Goal: Task Accomplishment & Management: Use online tool/utility

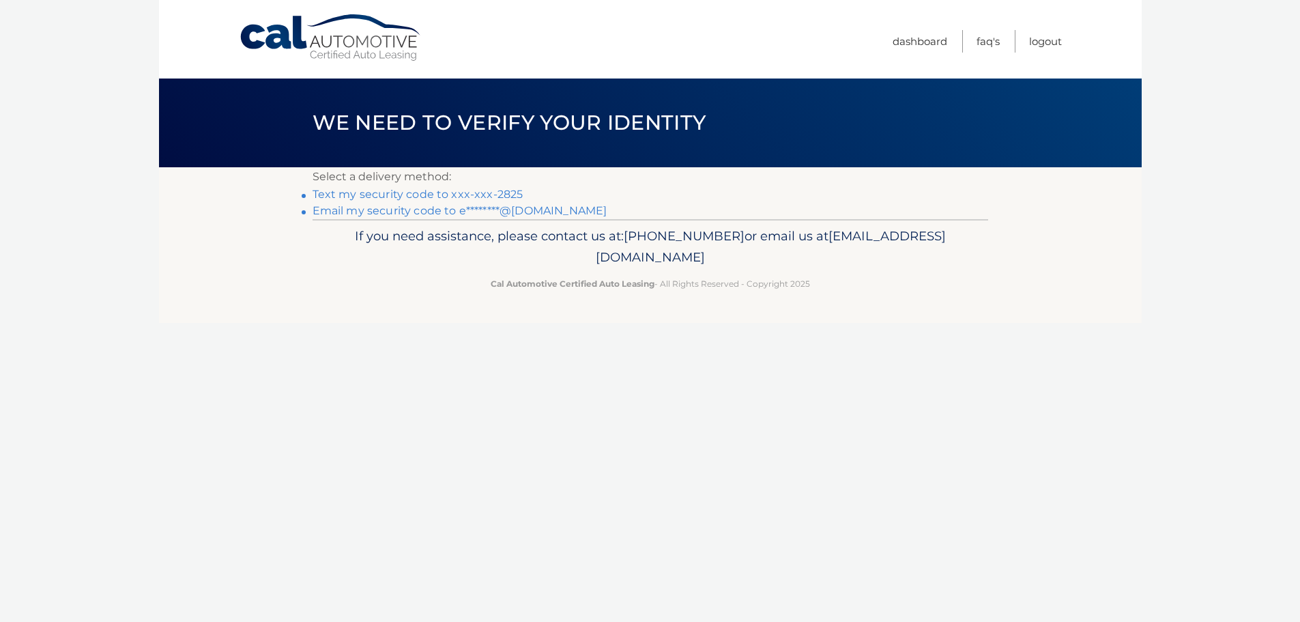
click at [368, 215] on link "Email my security code to e********@gmail.com" at bounding box center [460, 210] width 295 height 13
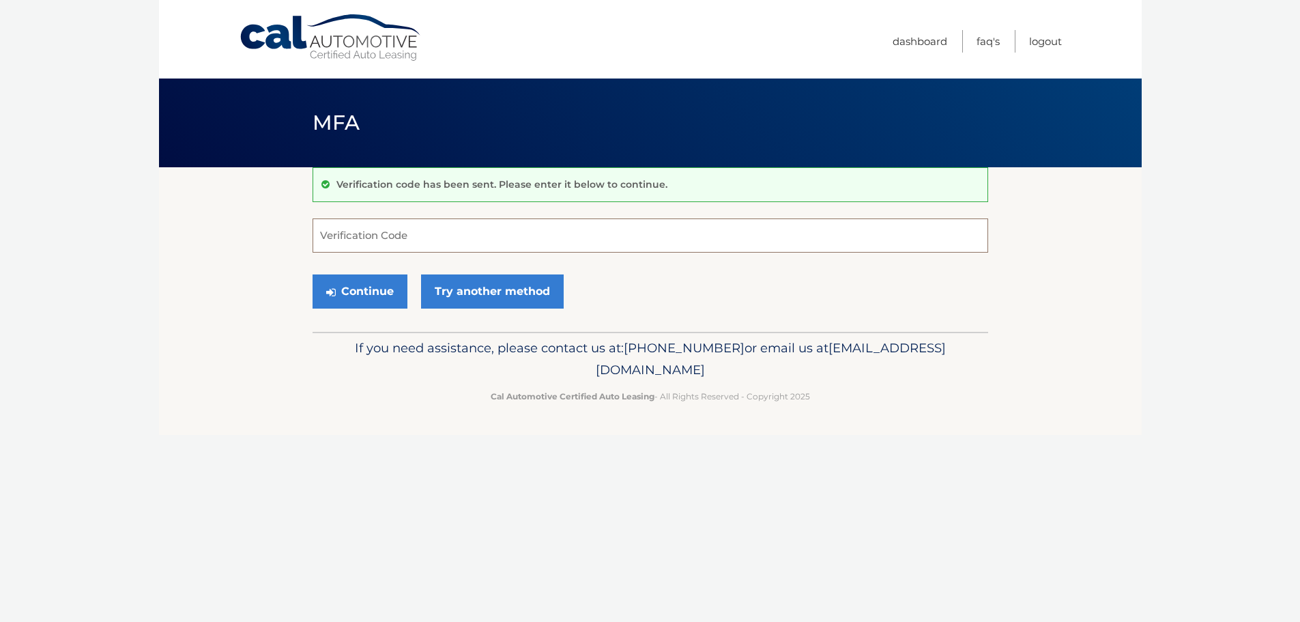
click at [491, 238] on input "Verification Code" at bounding box center [651, 235] width 676 height 34
type input "897238"
click at [382, 291] on button "Continue" at bounding box center [360, 291] width 95 height 34
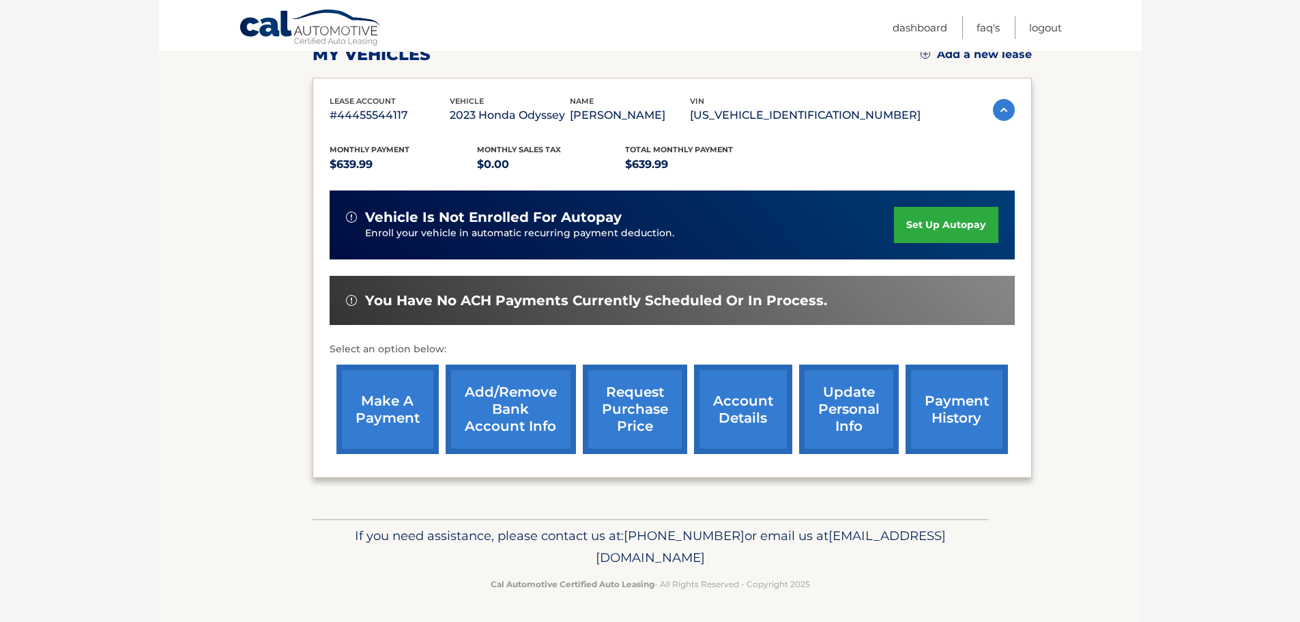
scroll to position [205, 0]
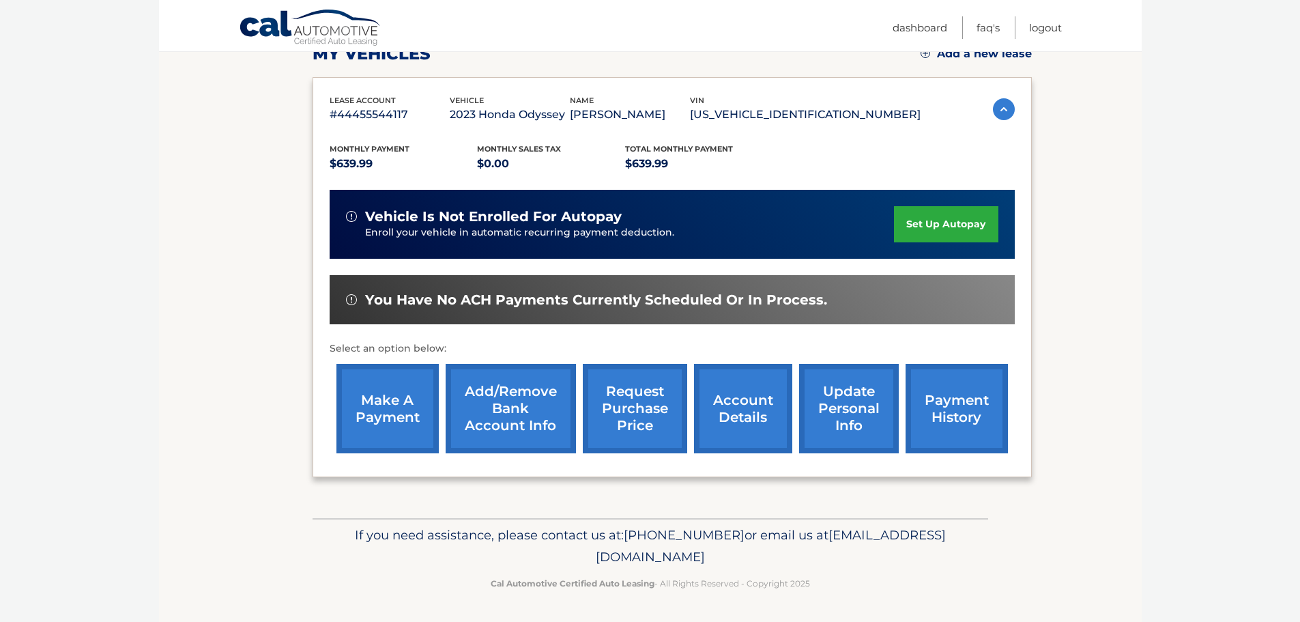
click at [372, 392] on link "make a payment" at bounding box center [388, 408] width 102 height 89
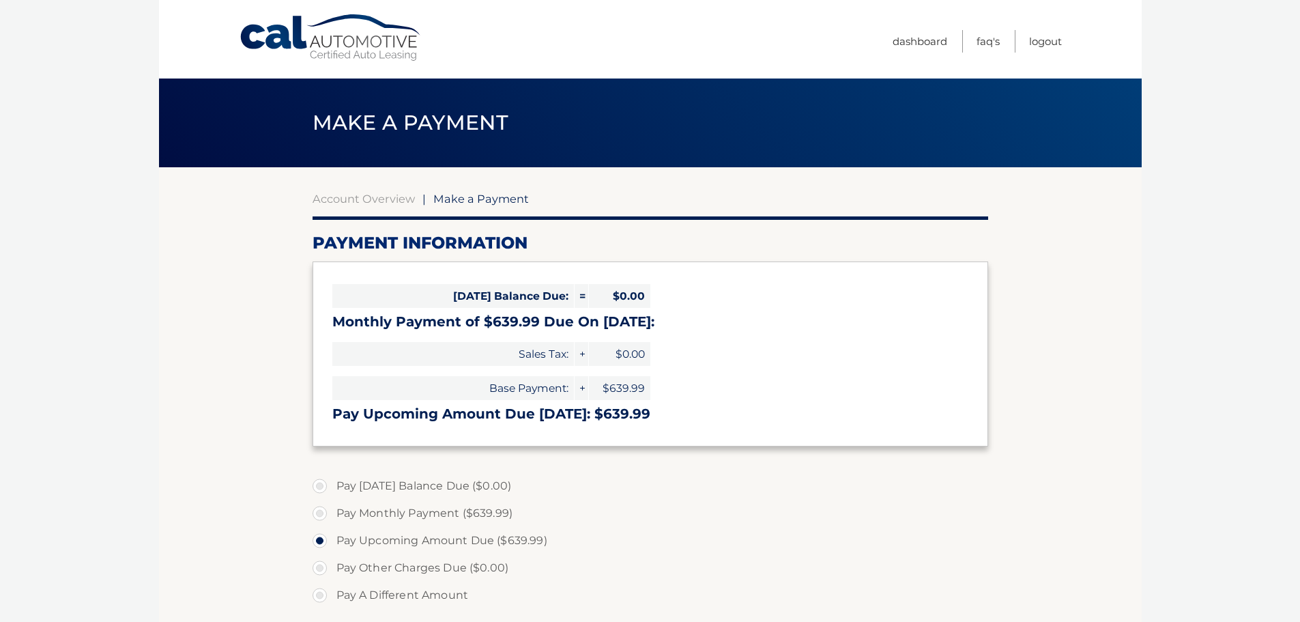
select select "OWM1NzllMjMtYjQwNi00MTI3LWE5NTQtMjNkYzZhM2IwYWY3"
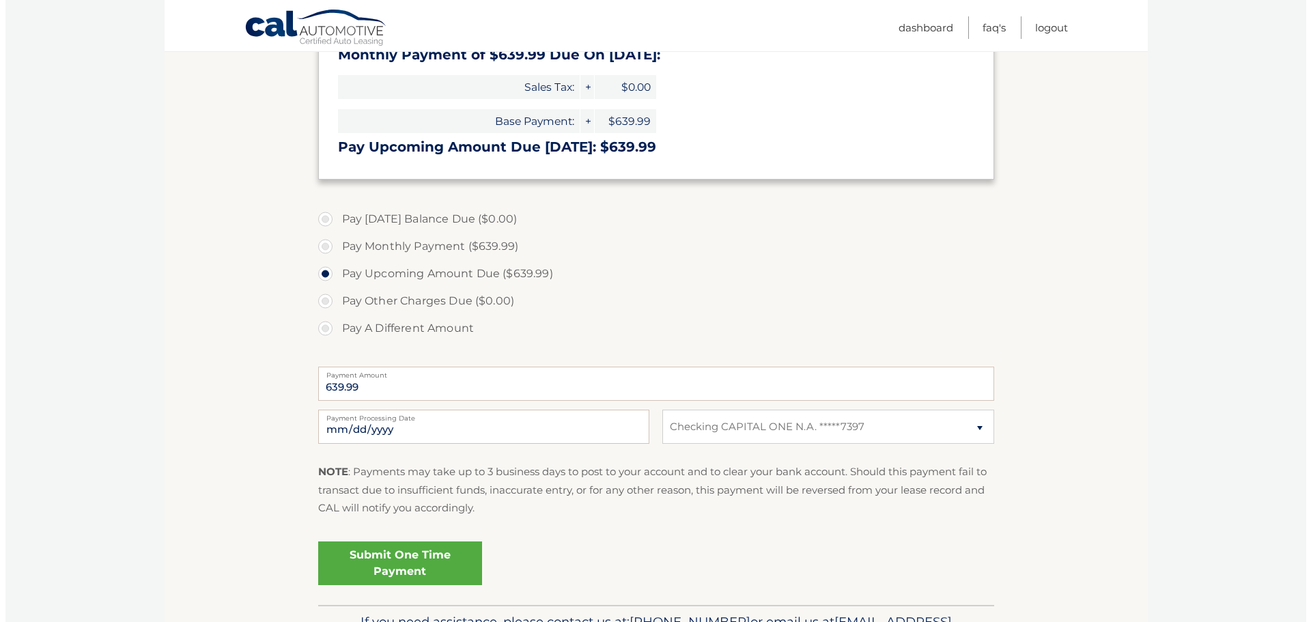
scroll to position [273, 0]
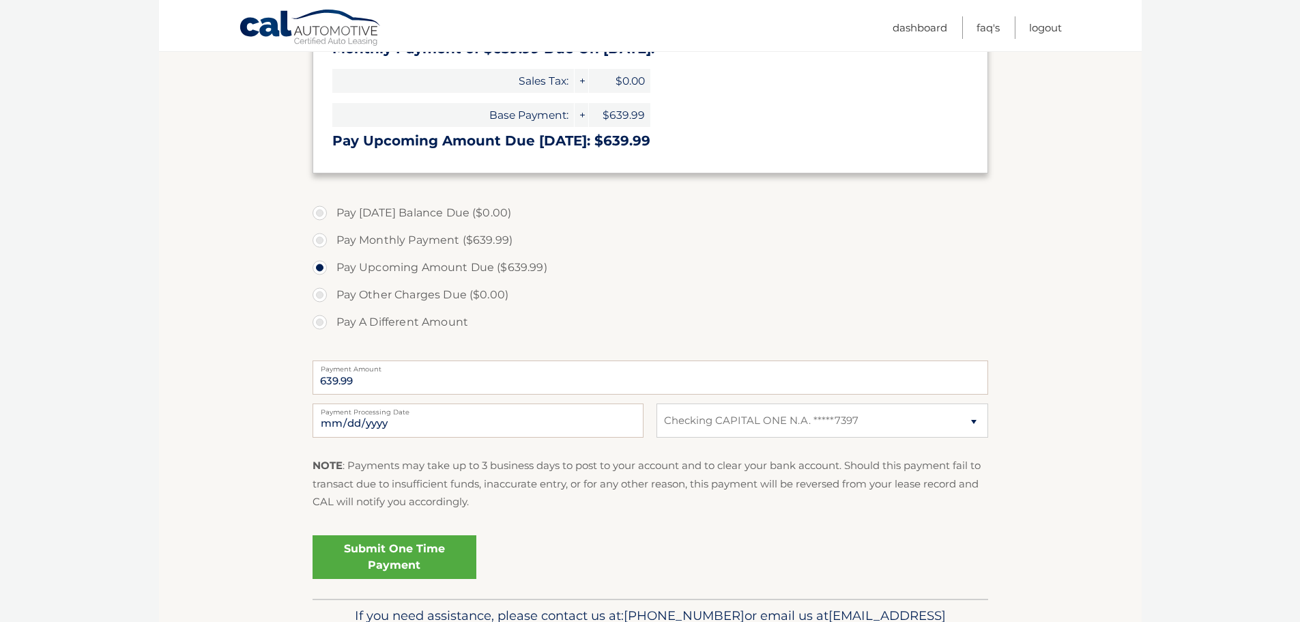
click at [400, 549] on link "Submit One Time Payment" at bounding box center [395, 557] width 164 height 44
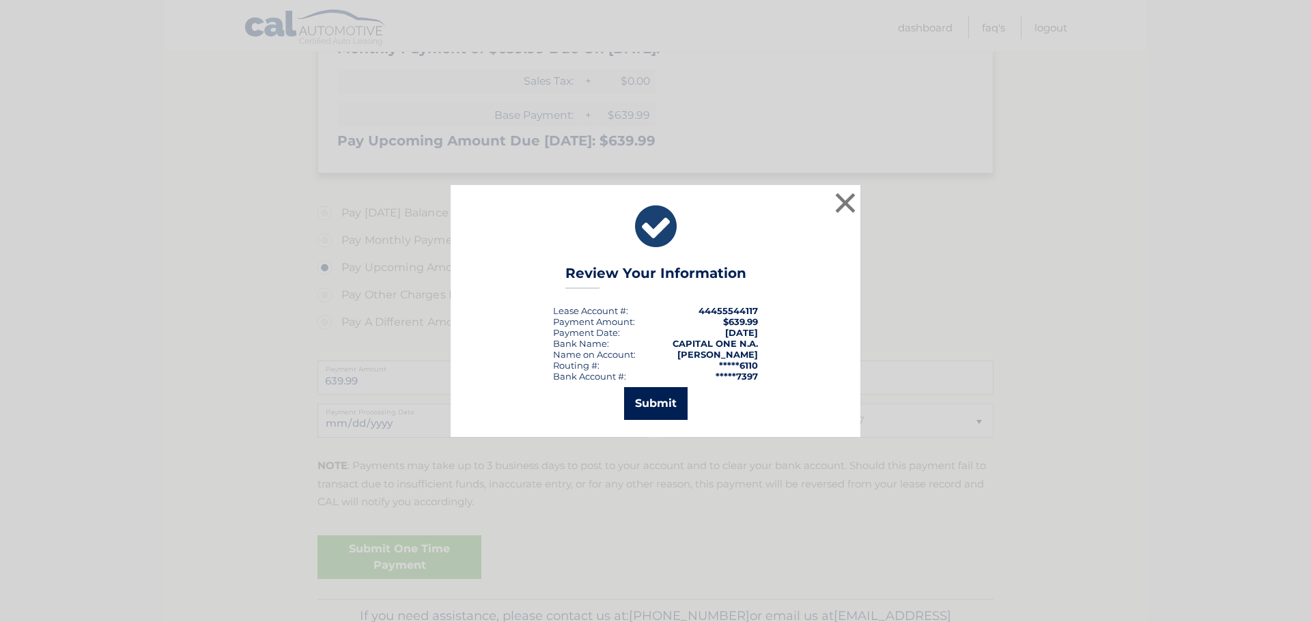
click at [635, 403] on button "Submit" at bounding box center [655, 403] width 63 height 33
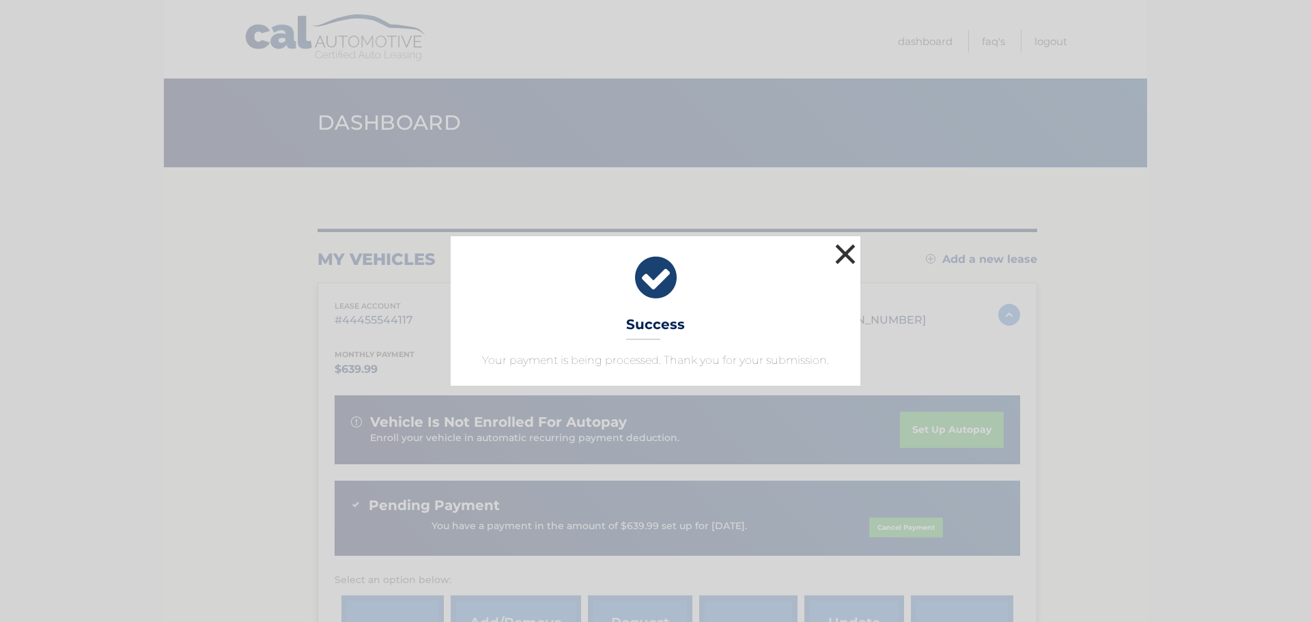
click at [843, 255] on button "×" at bounding box center [844, 253] width 27 height 27
